Goal: Task Accomplishment & Management: Manage account settings

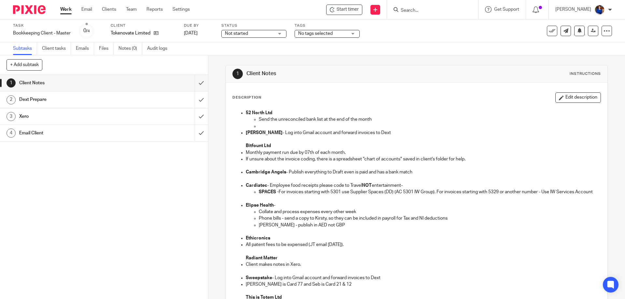
click at [45, 134] on h1 "Email Client" at bounding box center [75, 133] width 113 height 10
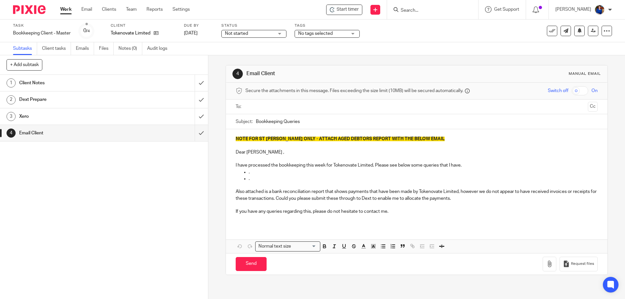
click at [550, 31] on button at bounding box center [552, 31] width 10 height 10
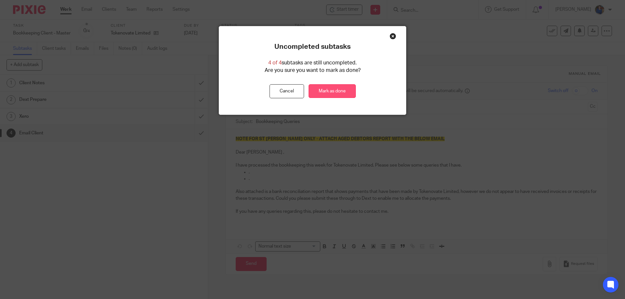
click at [335, 92] on link "Mark as done" at bounding box center [332, 91] width 47 height 14
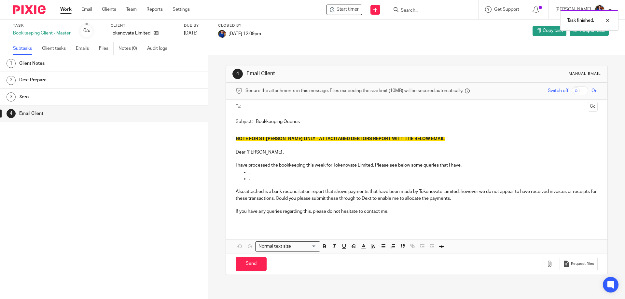
click at [63, 10] on link "Work" at bounding box center [65, 9] width 11 height 7
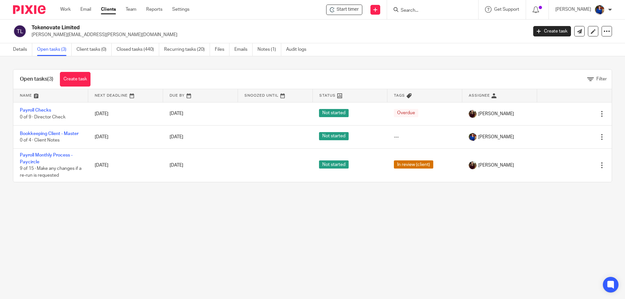
click at [408, 11] on input "Search" at bounding box center [429, 11] width 59 height 6
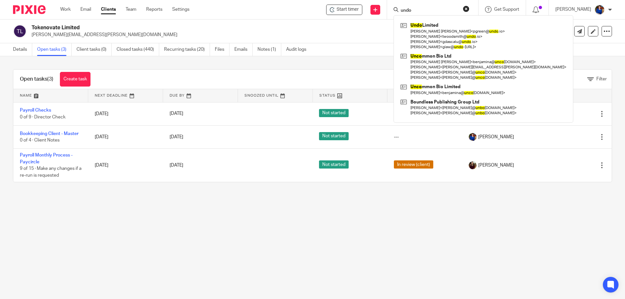
type input "undo"
click button "submit" at bounding box center [0, 0] width 0 height 0
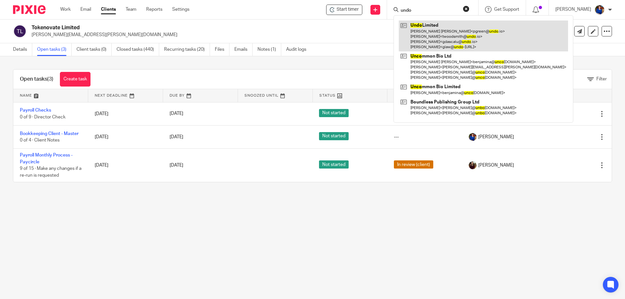
click at [435, 38] on link at bounding box center [483, 36] width 169 height 31
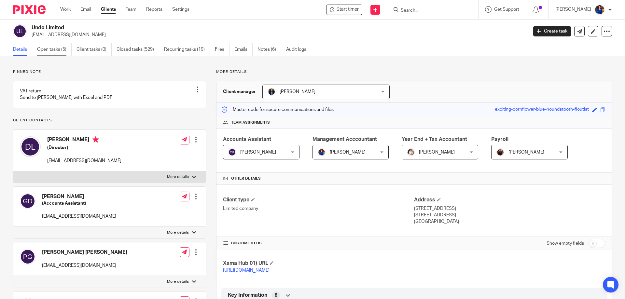
click at [48, 48] on link "Open tasks (5)" at bounding box center [54, 49] width 35 height 13
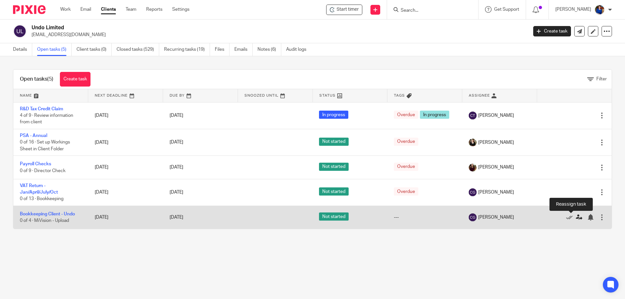
click at [576, 217] on icon at bounding box center [579, 217] width 7 height 7
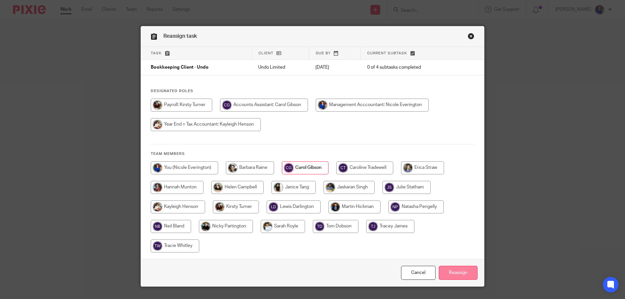
click at [451, 275] on input "Reassign" at bounding box center [458, 273] width 39 height 14
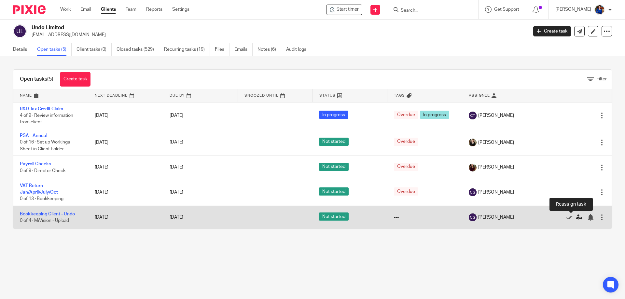
click at [576, 217] on icon at bounding box center [579, 217] width 7 height 7
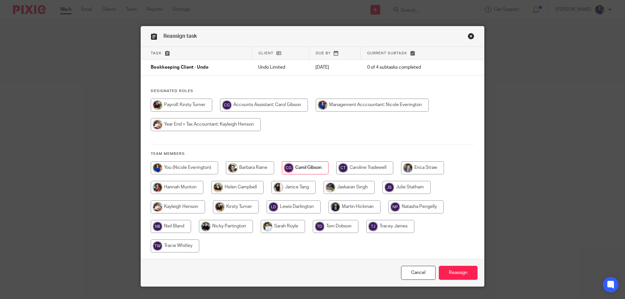
click at [189, 166] on input "radio" at bounding box center [184, 167] width 67 height 13
radio input "true"
click at [456, 273] on input "Reassign" at bounding box center [458, 273] width 39 height 14
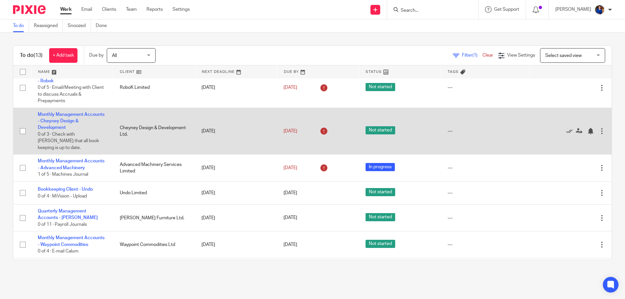
scroll to position [228, 0]
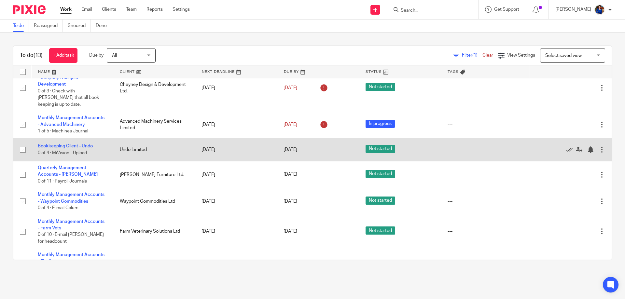
click at [90, 144] on link "Bookkeeping Client - Undo" at bounding box center [65, 146] width 55 height 5
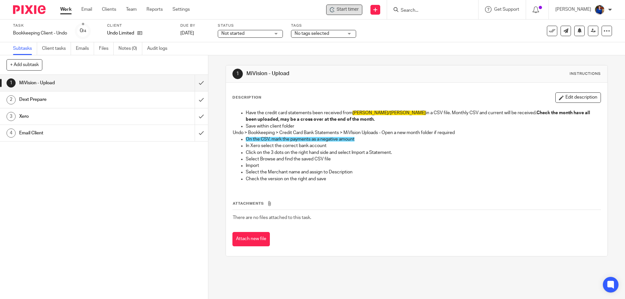
click at [342, 7] on span "Start timer" at bounding box center [348, 9] width 22 height 7
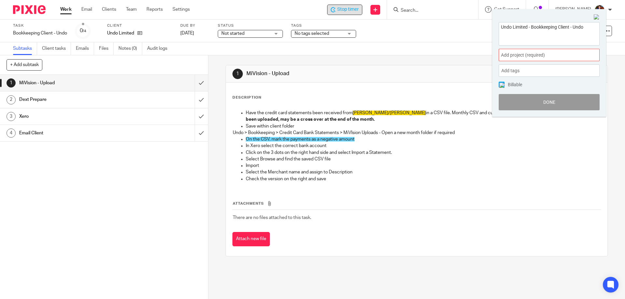
click at [534, 57] on span "Add project (required) :" at bounding box center [542, 55] width 82 height 7
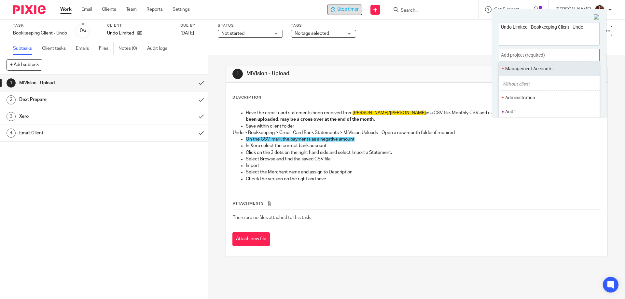
scroll to position [33, 0]
click at [530, 70] on li "Bookkeeping" at bounding box center [547, 70] width 85 height 7
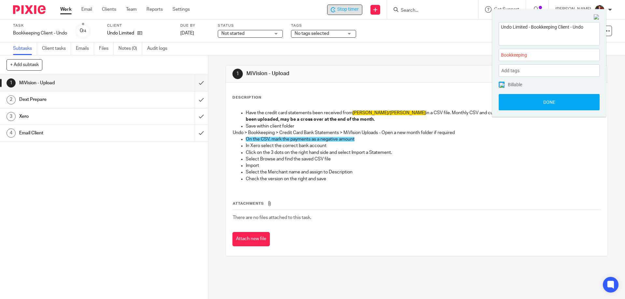
click at [501, 85] on img at bounding box center [501, 85] width 5 height 5
click at [512, 102] on button "Done" at bounding box center [549, 102] width 101 height 16
